Goal: Task Accomplishment & Management: Manage account settings

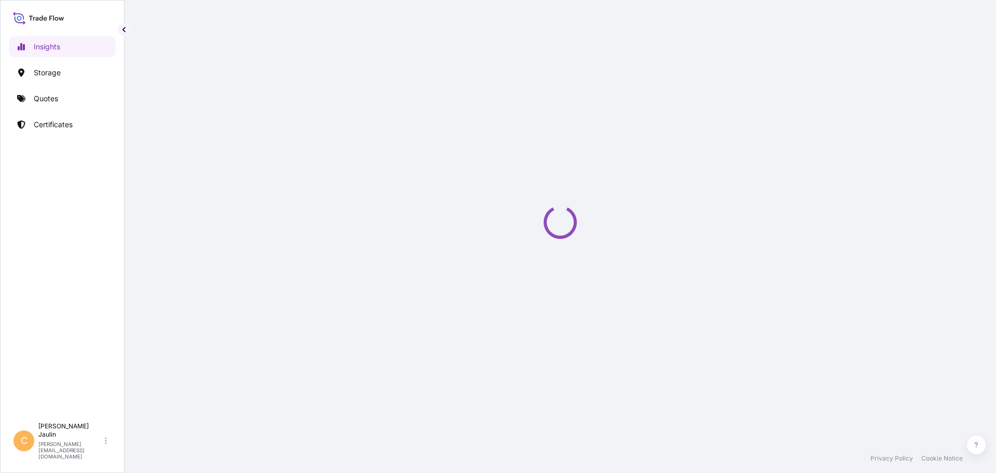
select select "2025"
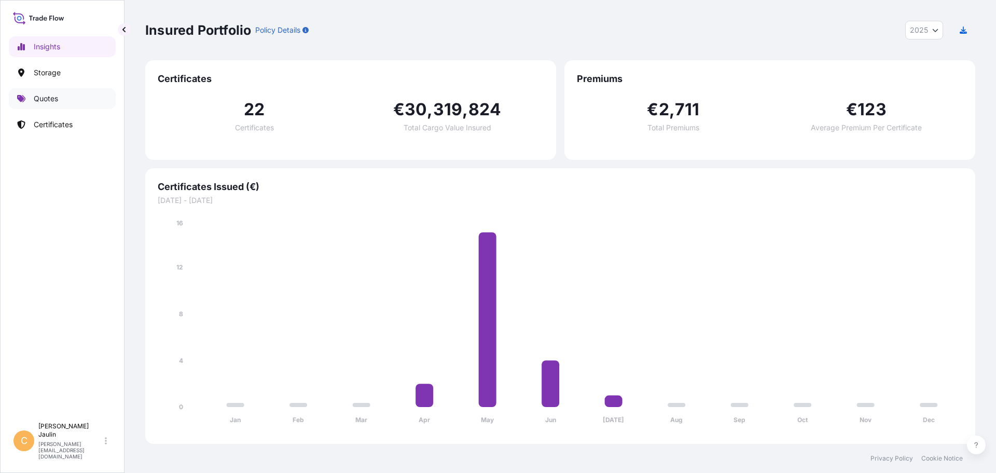
click at [44, 98] on p "Quotes" at bounding box center [46, 98] width 24 height 10
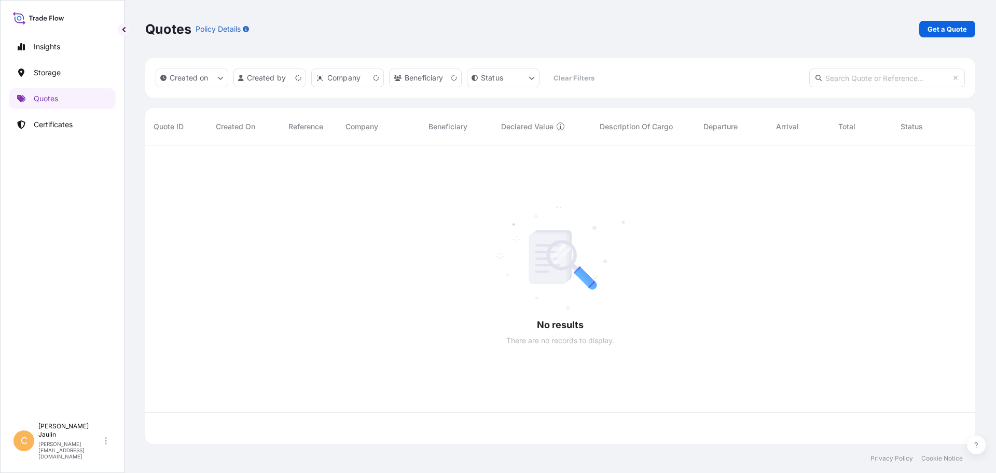
scroll to position [296, 822]
click at [957, 30] on p "Get a Quote" at bounding box center [947, 29] width 39 height 10
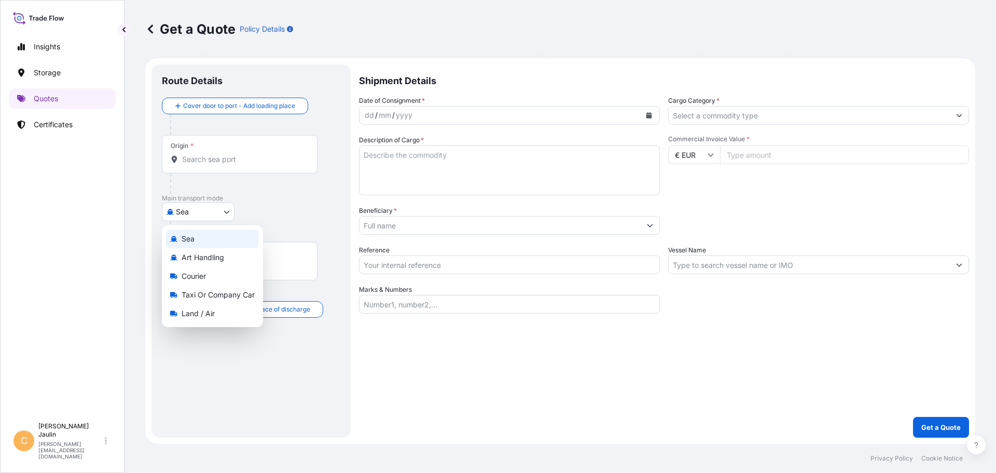
click at [226, 212] on body "Insights Storage Quotes Certificates C Clément Jaulin clement.jaulin@transart.f…" at bounding box center [498, 236] width 996 height 473
click at [196, 312] on span "Land / Air" at bounding box center [198, 313] width 33 height 10
select select "Land / Air"
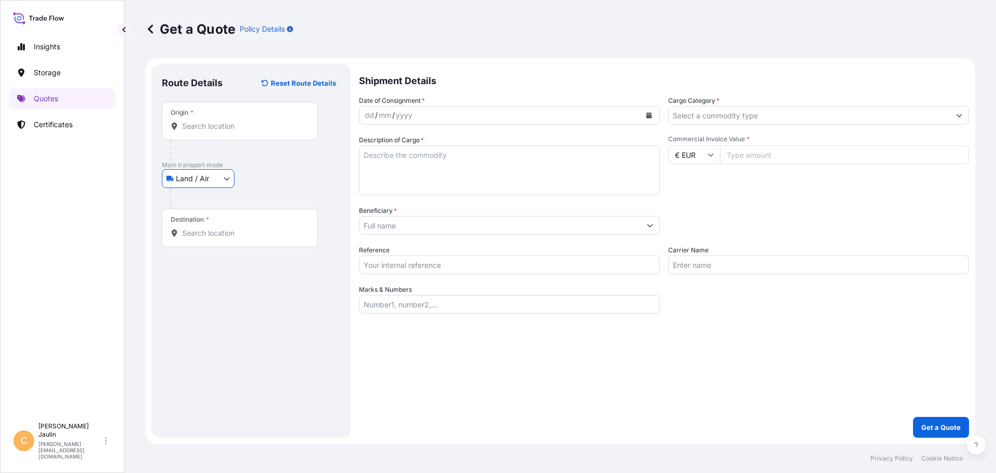
click at [207, 123] on input "Origin *" at bounding box center [243, 126] width 122 height 10
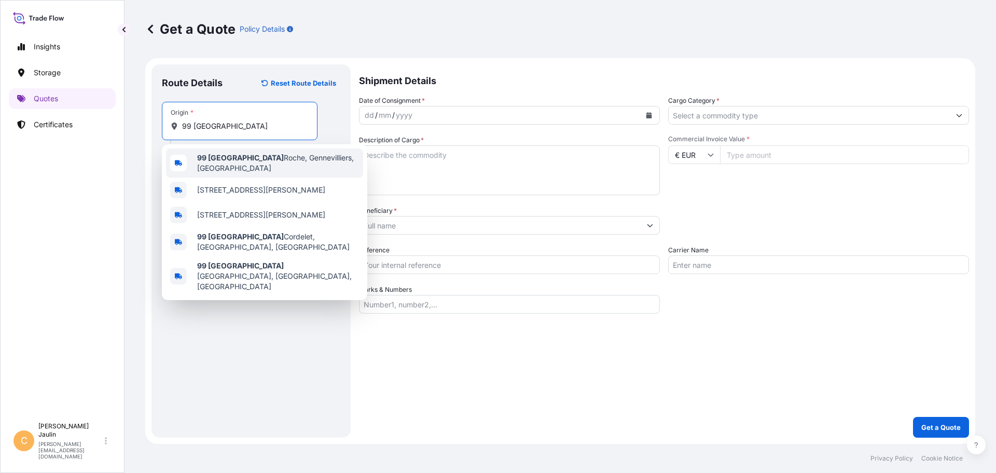
click at [286, 161] on span "99 Avenue Louis Roche, Gennevilliers, France" at bounding box center [278, 163] width 162 height 21
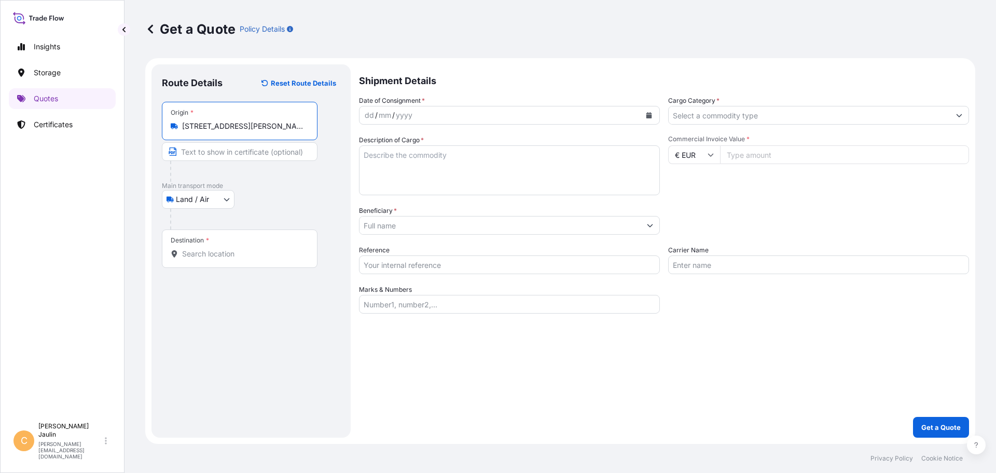
type input "99 Avenue Louis Roche, Gennevilliers, France"
click at [204, 258] on input "Destination *" at bounding box center [243, 253] width 122 height 10
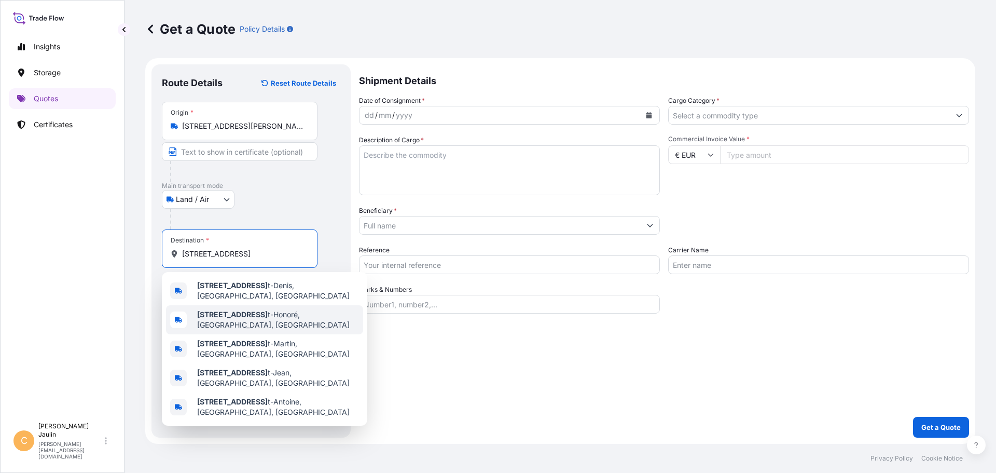
click at [293, 314] on span "83 Rue du Faubourg Sain t-Honoré, Paris, France" at bounding box center [278, 319] width 162 height 21
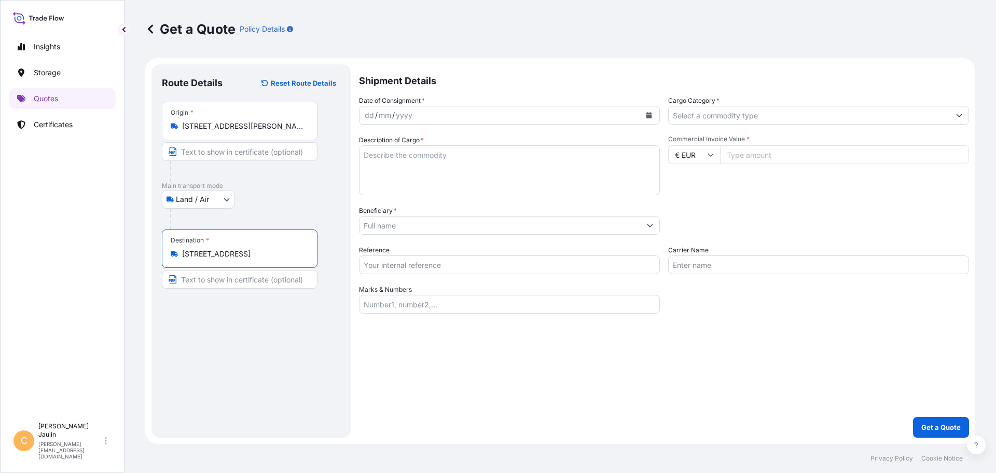
type input "83 Rue du Faubourg Saint-Honoré, Paris, France"
drag, startPoint x: 372, startPoint y: 117, endPoint x: 337, endPoint y: 121, distance: 35.5
click at [337, 121] on form "Route Details Reset Route Details Place of loading Road / Inland Road / Inland …" at bounding box center [560, 250] width 830 height 385
click at [406, 154] on textarea "Description of Cargo *" at bounding box center [509, 170] width 301 height 50
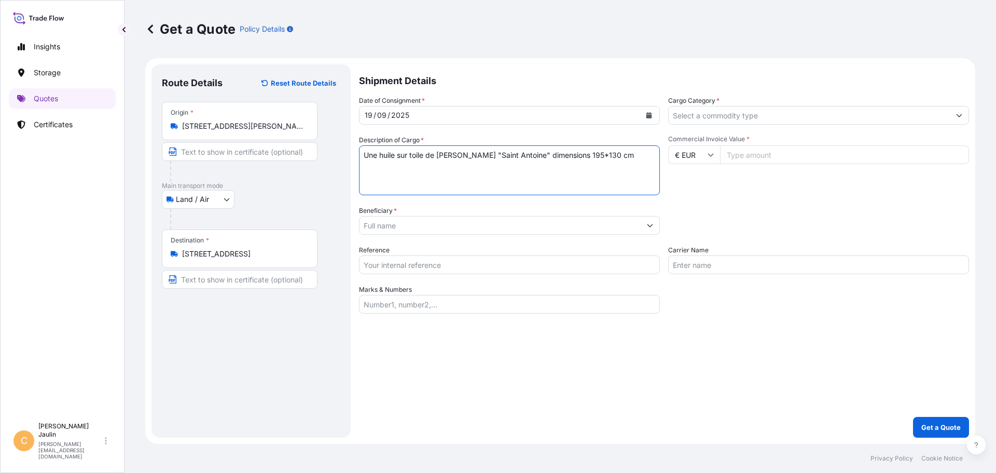
type textarea "Une huile sur toile de [PERSON_NAME] "Saint Antoine" dimensions 195*130 cm"
click at [372, 226] on input "Beneficiary *" at bounding box center [500, 225] width 281 height 19
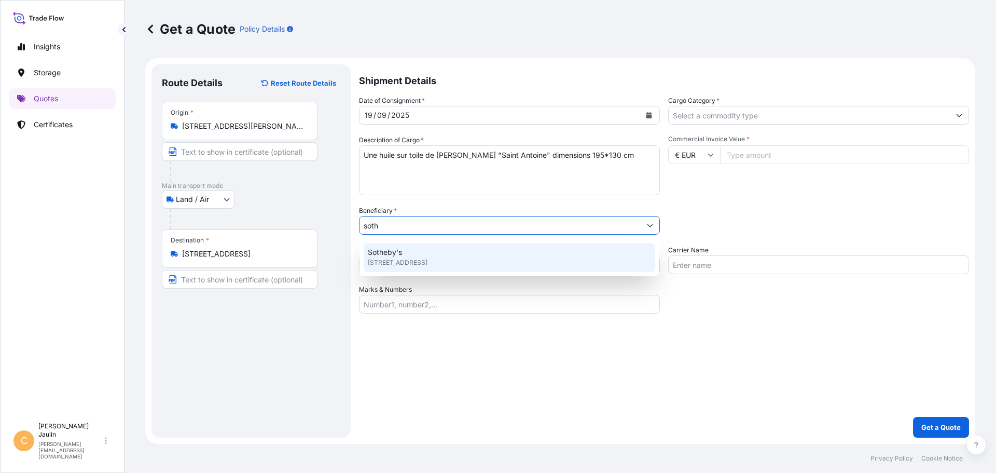
click at [392, 259] on span "76, rue du Faubourg Saint Honoré, 75008, Paris, FRANCE" at bounding box center [398, 262] width 60 height 10
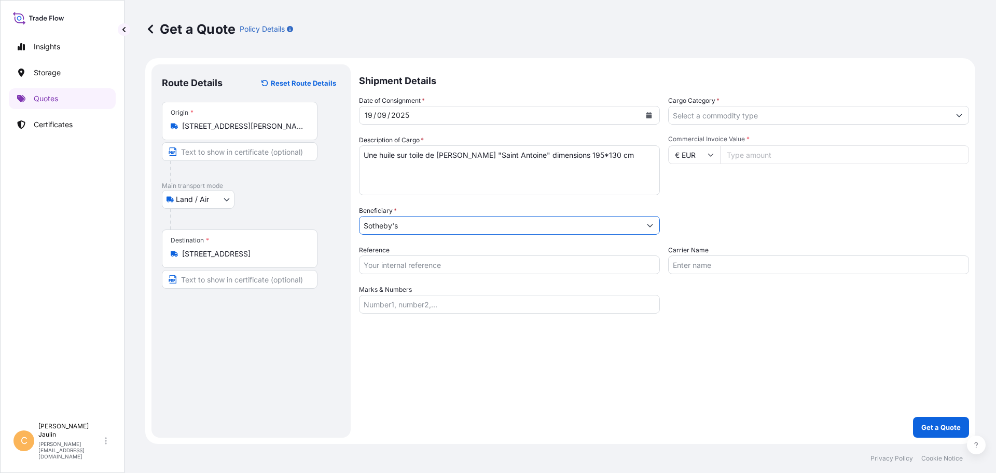
type input "Sotheby's"
click at [368, 267] on input "Reference" at bounding box center [509, 264] width 301 height 19
type input "28150"
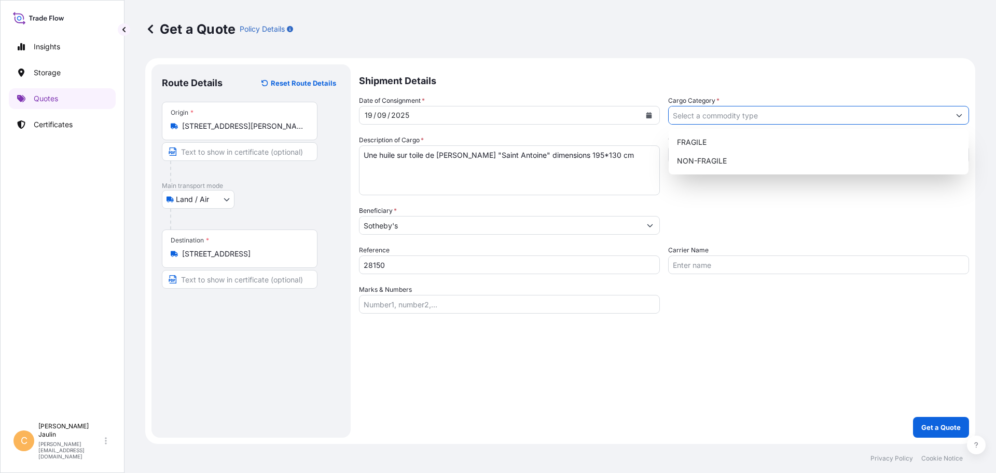
click at [687, 115] on input "Cargo Category *" at bounding box center [809, 115] width 281 height 19
click at [689, 158] on div "NON-FRAGILE" at bounding box center [819, 160] width 292 height 19
type input "NON-FRAGILE"
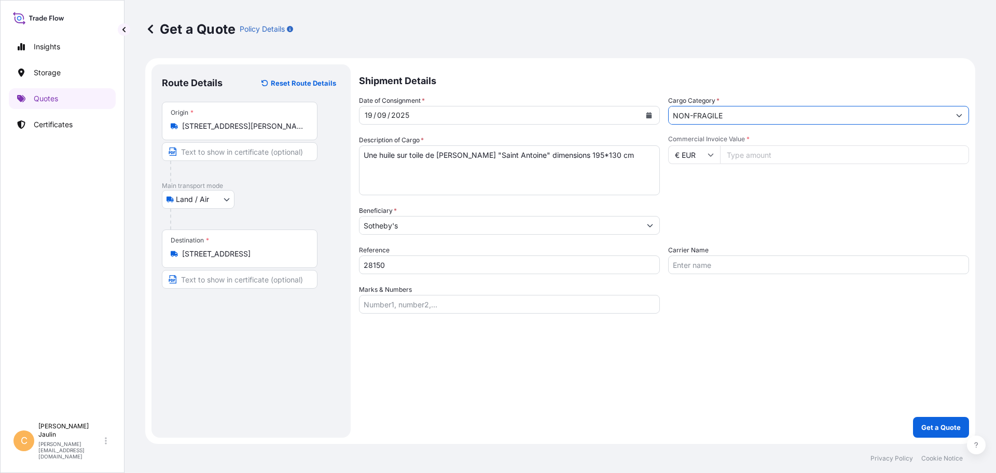
click at [707, 153] on input "€ EUR" at bounding box center [694, 154] width 52 height 19
click at [690, 179] on div "€ EUR" at bounding box center [694, 183] width 44 height 20
click at [741, 154] on input "Commercial Invoice Value *" at bounding box center [844, 154] width 249 height 19
type input "1600000"
click at [683, 267] on input "Carrier Name" at bounding box center [818, 264] width 301 height 19
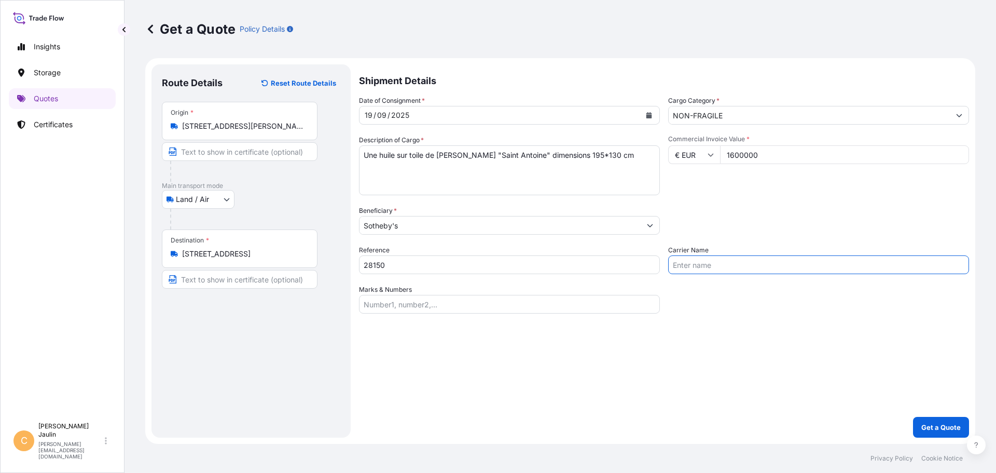
type input "[PERSON_NAME]"
click at [935, 425] on p "Get a Quote" at bounding box center [940, 427] width 39 height 10
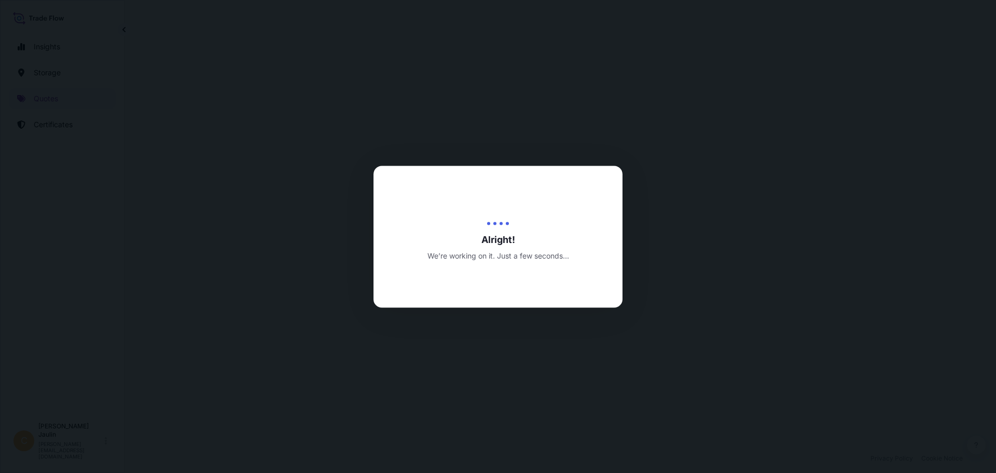
select select "Land / Air"
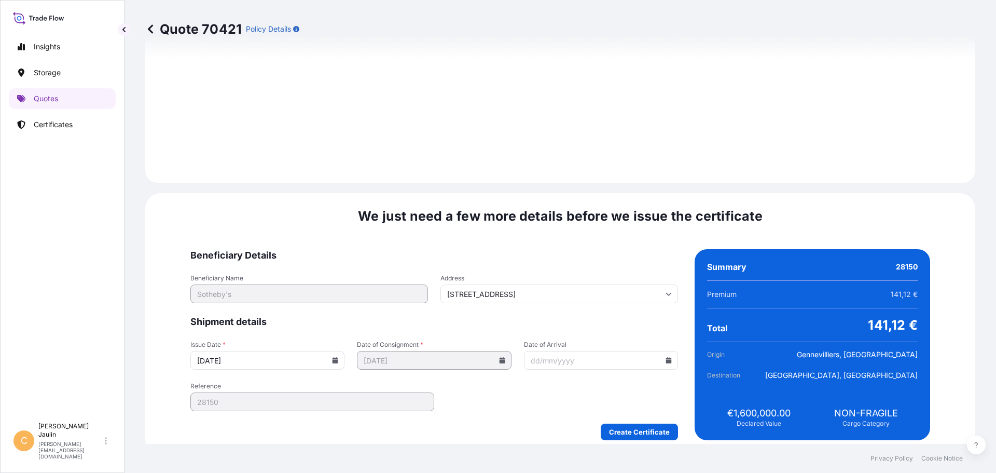
scroll to position [992, 0]
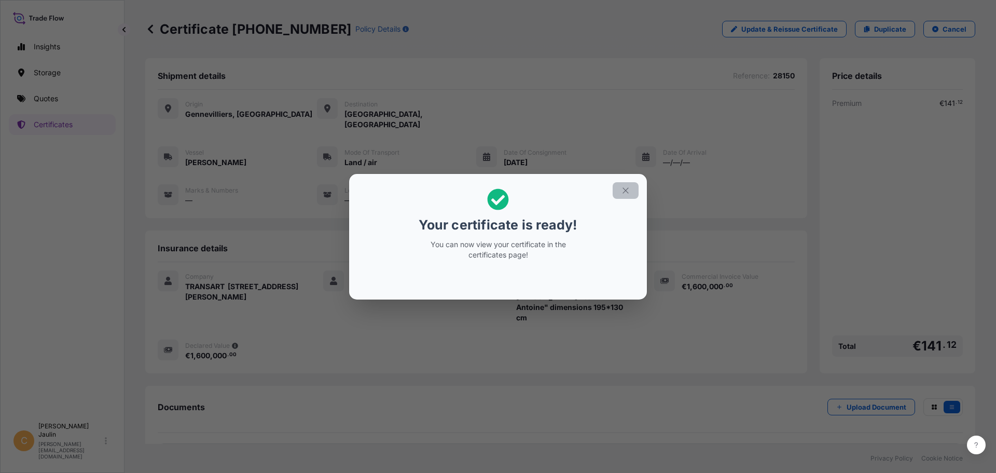
click at [629, 189] on icon "button" at bounding box center [625, 190] width 9 height 9
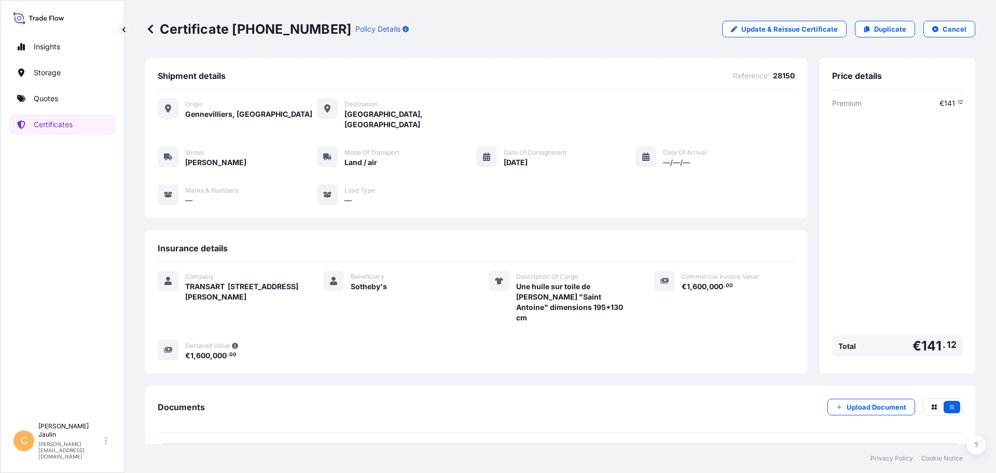
click at [206, 451] on span "Certificate" at bounding box center [203, 456] width 37 height 10
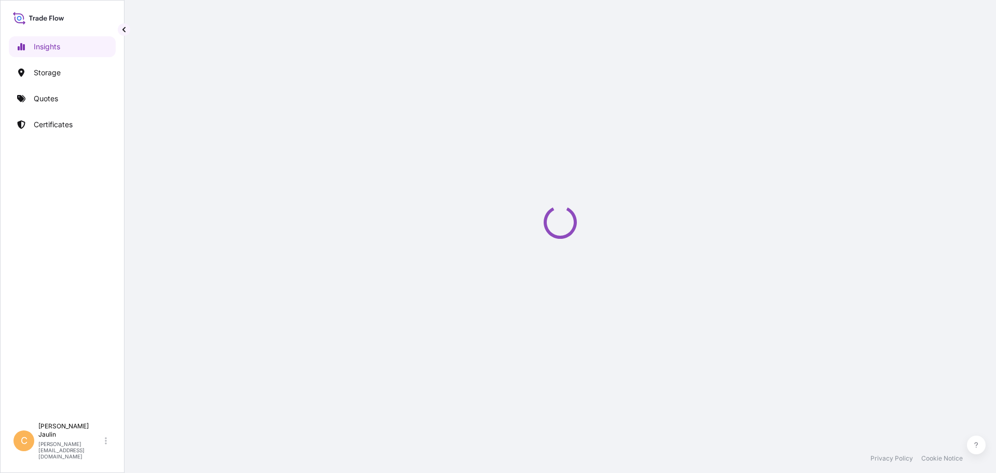
select select "2025"
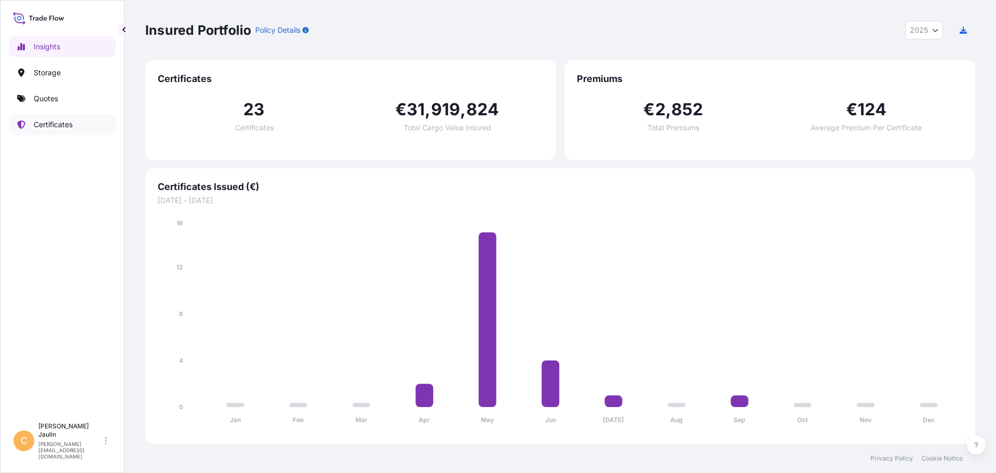
click at [55, 126] on p "Certificates" at bounding box center [53, 124] width 39 height 10
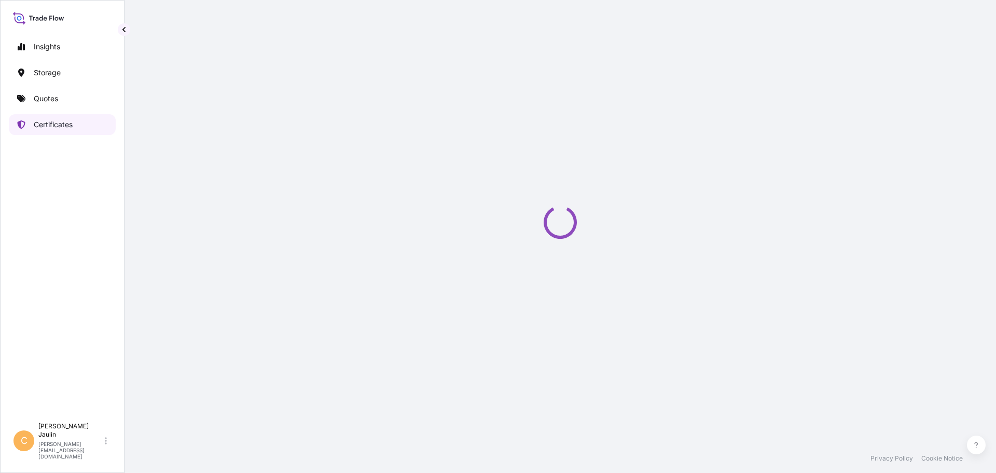
click at [55, 126] on p "Certificates" at bounding box center [53, 124] width 39 height 10
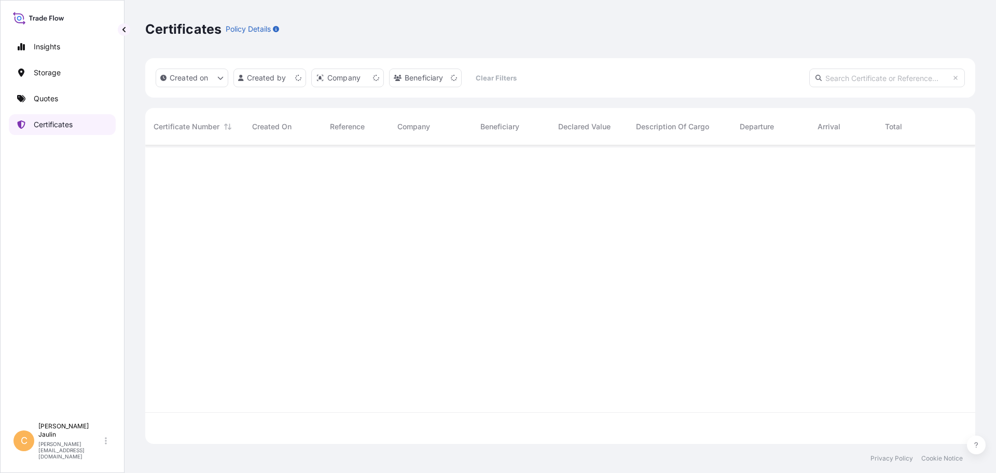
scroll to position [296, 822]
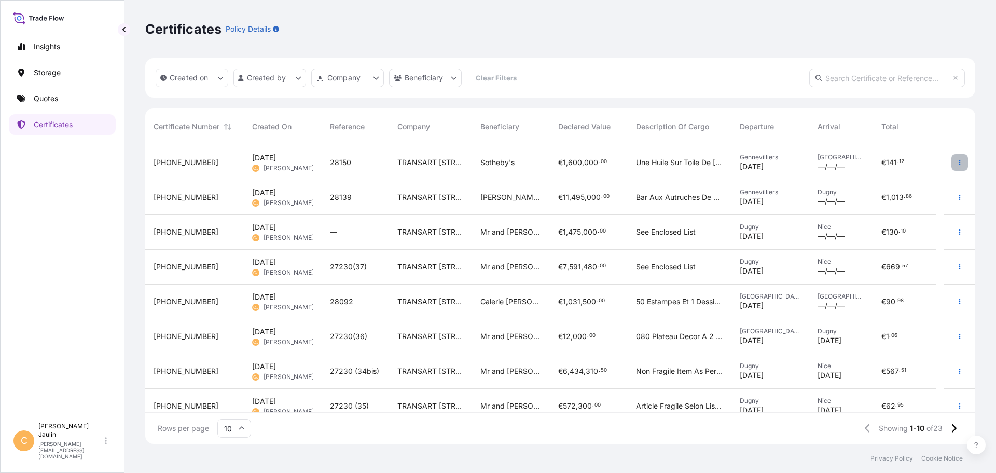
click at [957, 163] on icon "button" at bounding box center [960, 162] width 6 height 6
click at [181, 159] on span "[PHONE_NUMBER]" at bounding box center [186, 162] width 65 height 10
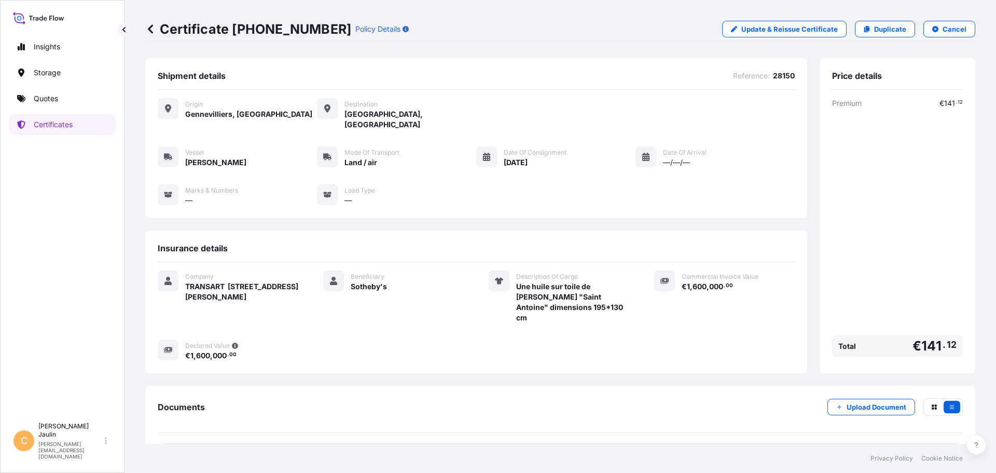
click at [369, 114] on span "[GEOGRAPHIC_DATA], [GEOGRAPHIC_DATA]" at bounding box center [410, 119] width 132 height 21
click at [184, 451] on div "PDF Certificate" at bounding box center [195, 456] width 56 height 10
click at [348, 115] on span "[GEOGRAPHIC_DATA], [GEOGRAPHIC_DATA]" at bounding box center [410, 119] width 132 height 21
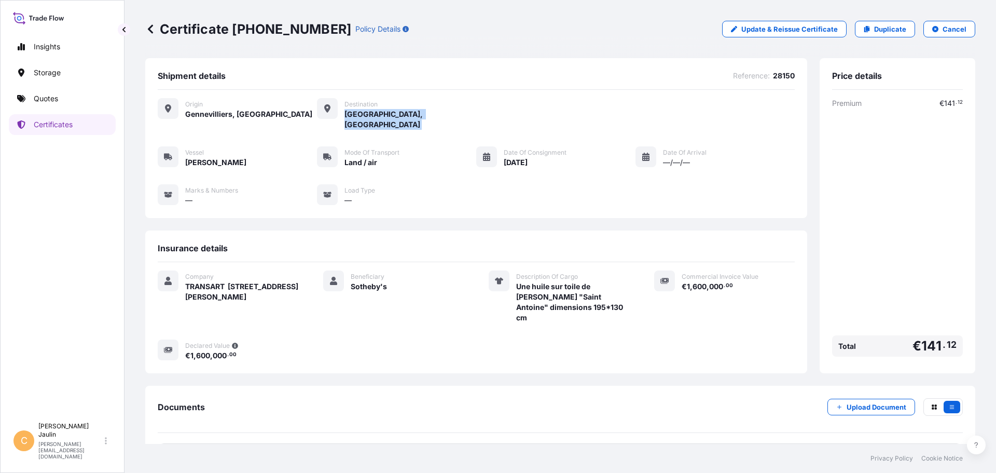
click at [348, 114] on span "[GEOGRAPHIC_DATA], [GEOGRAPHIC_DATA]" at bounding box center [410, 119] width 132 height 21
drag, startPoint x: 348, startPoint y: 113, endPoint x: 596, endPoint y: 81, distance: 249.5
click at [596, 81] on div "Shipment details Reference : 28150" at bounding box center [476, 80] width 637 height 19
click at [795, 30] on p "Update & Reissue Certificate" at bounding box center [789, 29] width 96 height 10
select select "Land / Air"
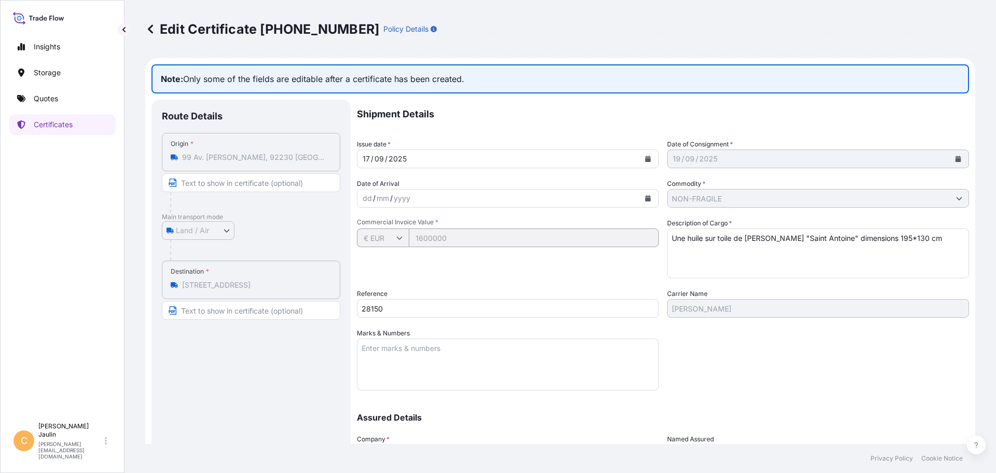
drag, startPoint x: 179, startPoint y: 285, endPoint x: 302, endPoint y: 298, distance: 124.2
click at [302, 298] on div "Destination * [STREET_ADDRESS]" at bounding box center [251, 279] width 178 height 38
drag, startPoint x: 182, startPoint y: 284, endPoint x: 372, endPoint y: 282, distance: 190.4
click at [372, 282] on div "Route Details Place of loading Road / [GEOGRAPHIC_DATA] / Inland Origin * 99 Av…" at bounding box center [560, 317] width 818 height 434
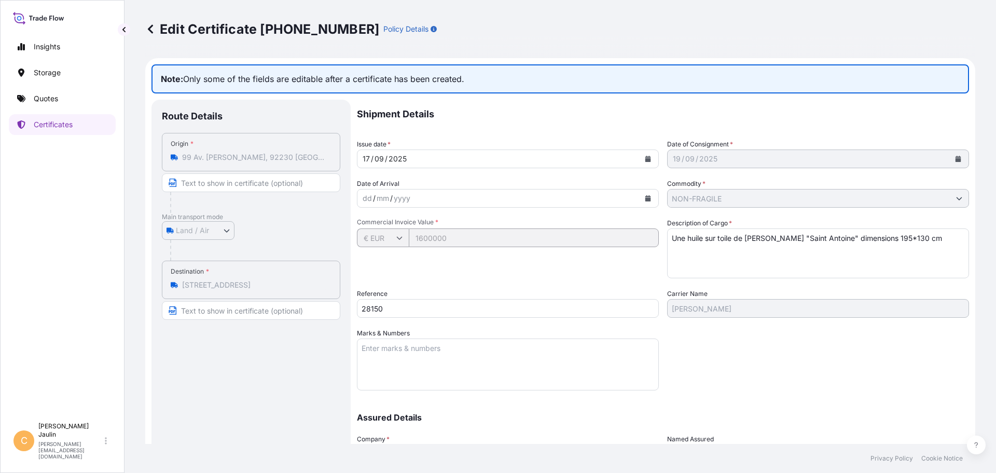
scroll to position [96, 0]
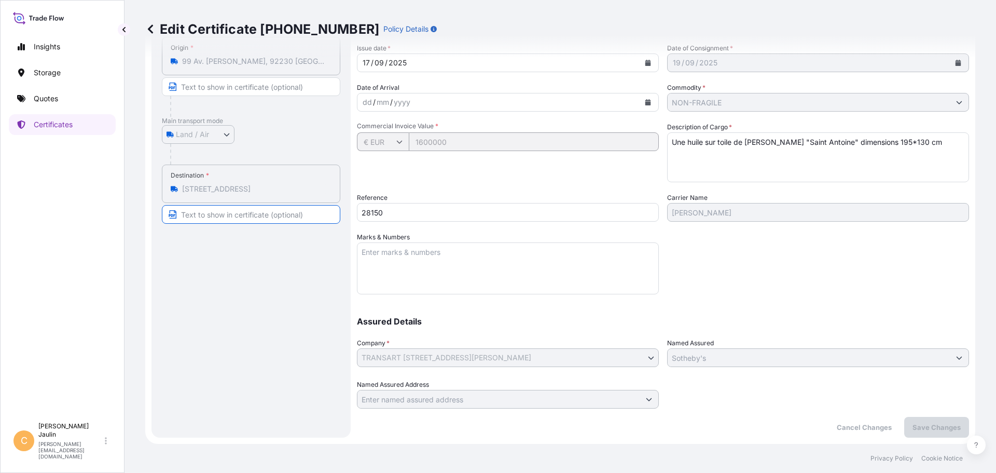
drag, startPoint x: 227, startPoint y: 183, endPoint x: 193, endPoint y: 213, distance: 44.8
click at [193, 213] on input "Text to appear on certificate" at bounding box center [251, 214] width 178 height 19
click at [172, 187] on icon at bounding box center [174, 189] width 7 height 6
drag, startPoint x: 208, startPoint y: 178, endPoint x: 137, endPoint y: 324, distance: 162.2
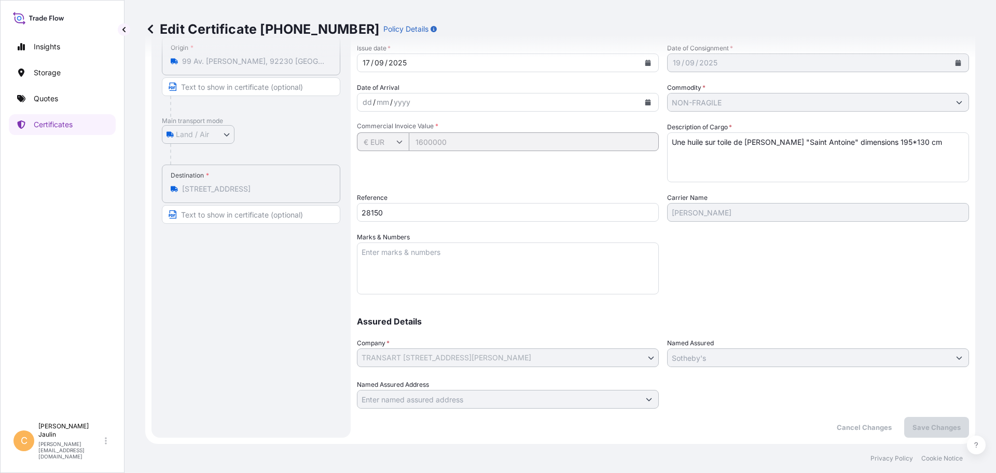
click at [139, 324] on div "Edit Certificate [PHONE_NUMBER] Policy Details Note: Only some of the fields ar…" at bounding box center [561, 222] width 872 height 444
click at [224, 216] on input "Text to appear on certificate" at bounding box center [251, 214] width 178 height 19
type input "[STREET_ADDRESS]"
click at [921, 423] on p "Save Changes" at bounding box center [937, 427] width 48 height 10
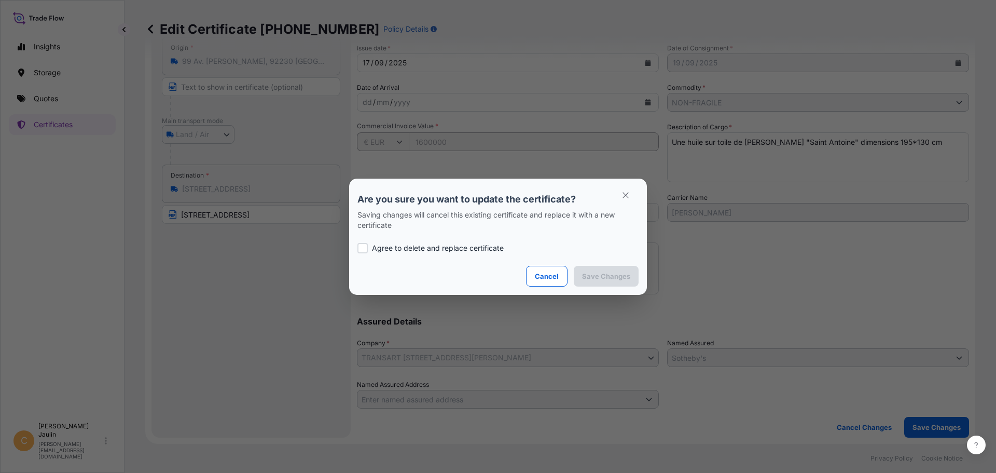
click at [362, 248] on div at bounding box center [362, 248] width 10 height 10
checkbox input "true"
click at [544, 277] on p "Cancel" at bounding box center [547, 276] width 24 height 10
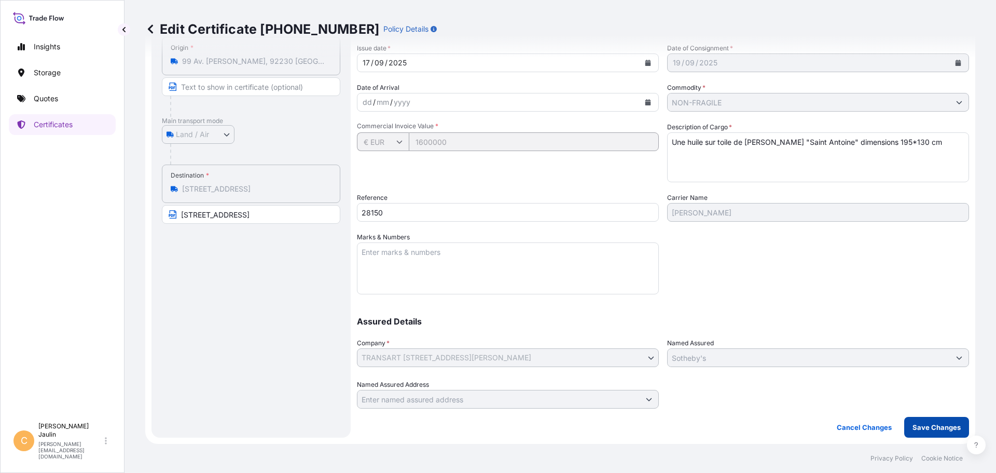
click at [923, 427] on p "Save Changes" at bounding box center [937, 427] width 48 height 10
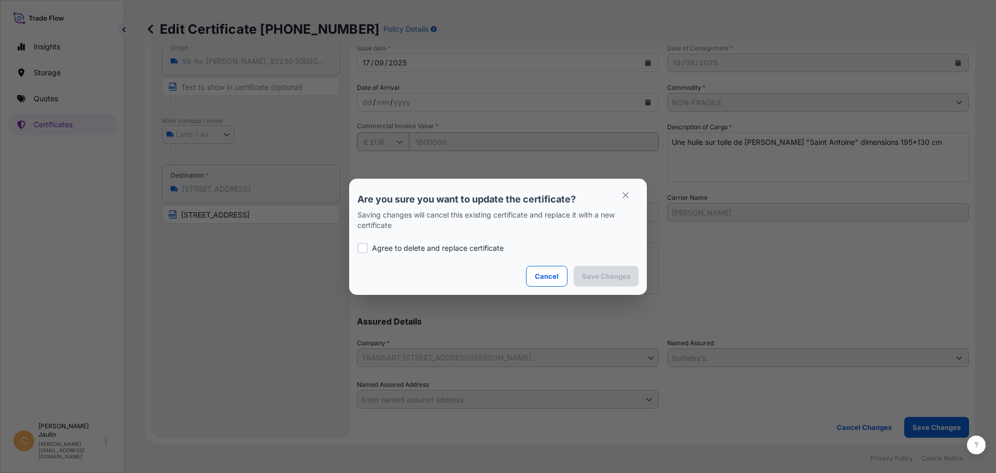
click at [366, 248] on div at bounding box center [362, 248] width 10 height 10
checkbox input "true"
click at [603, 274] on p "Save Changes" at bounding box center [606, 276] width 48 height 10
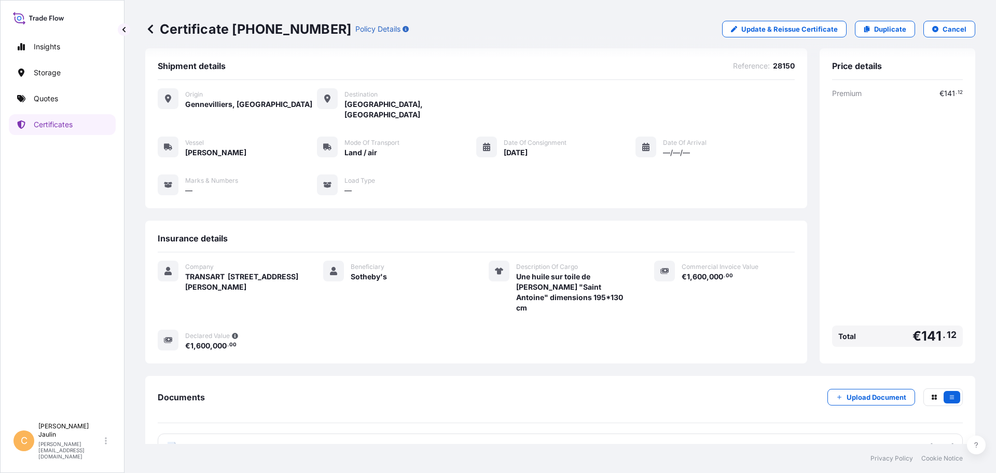
scroll to position [18, 0]
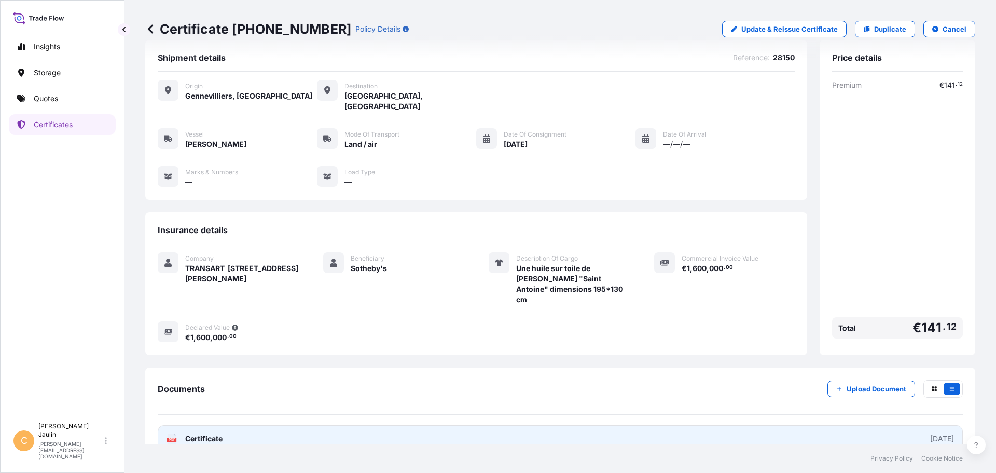
click at [171, 433] on icon at bounding box center [172, 438] width 9 height 10
